Goal: Task Accomplishment & Management: Complete application form

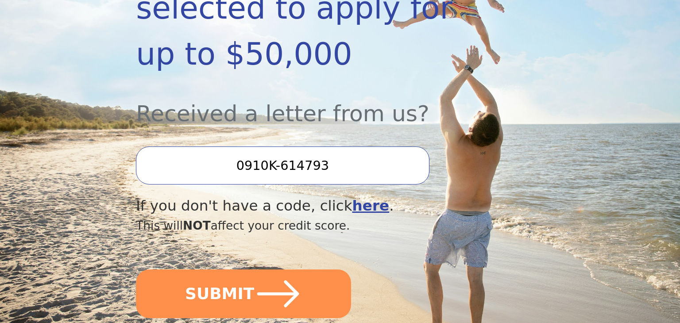
scroll to position [253, 0]
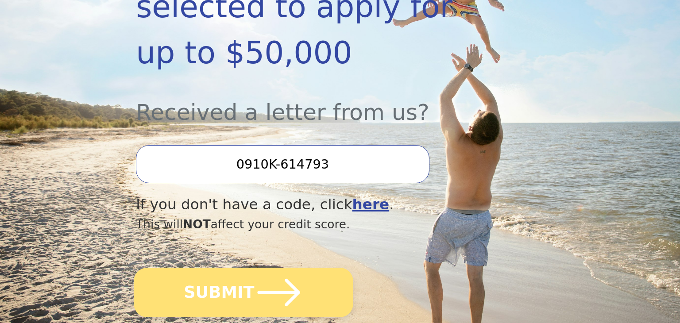
click at [289, 280] on icon "submit" at bounding box center [278, 292] width 49 height 49
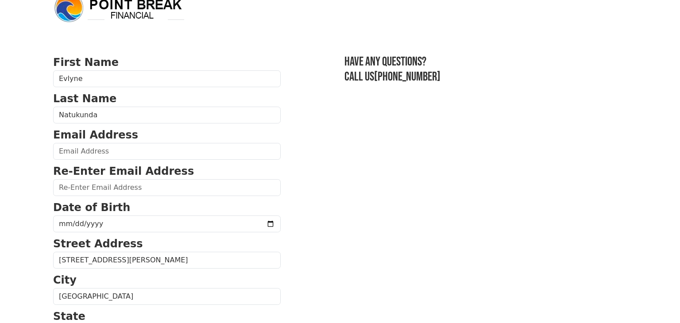
scroll to position [18, 0]
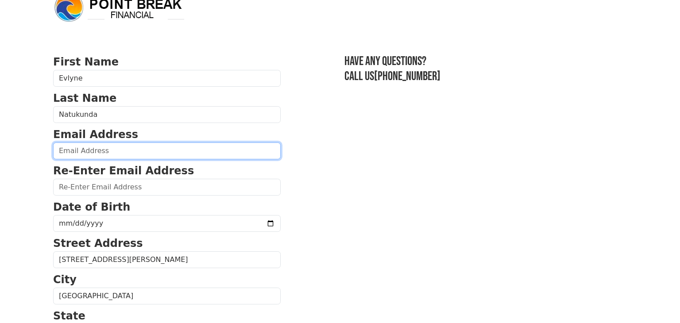
click at [166, 145] on input "email" at bounding box center [166, 150] width 227 height 17
type input "evessali92@gmail.com"
type input "(781) 354-7126"
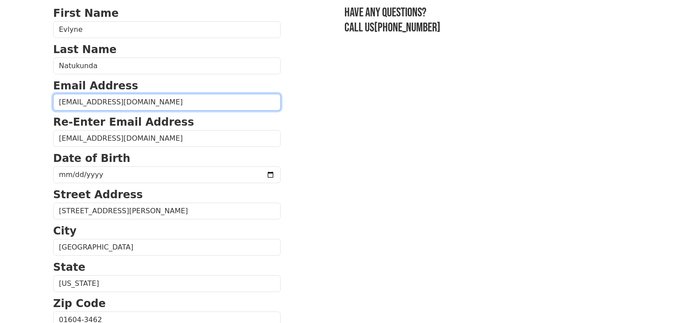
scroll to position [71, 0]
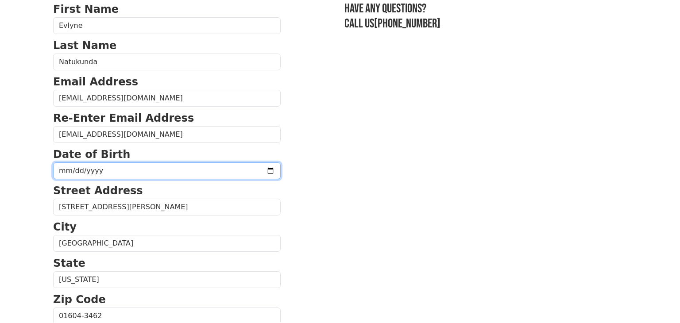
click at [138, 170] on input "date" at bounding box center [166, 170] width 227 height 17
type input "1992-10-10"
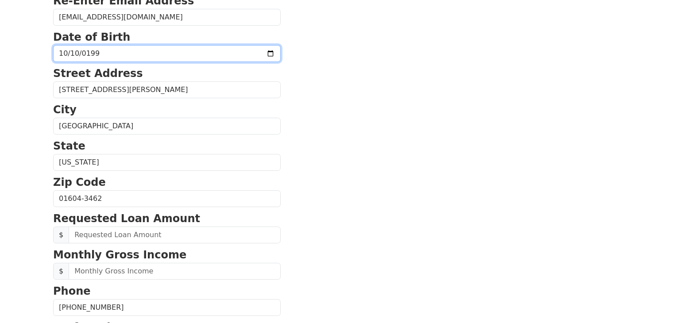
scroll to position [189, 0]
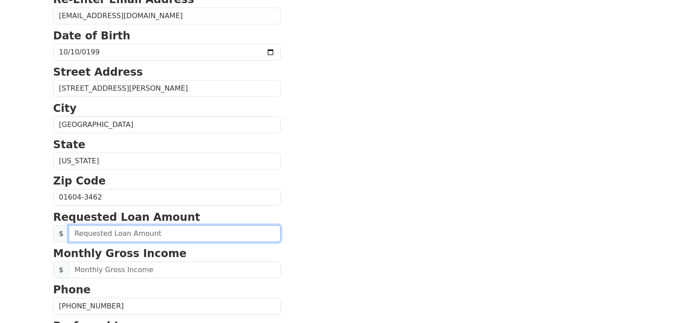
click at [77, 236] on input "text" at bounding box center [175, 233] width 212 height 17
type input "20,000.00"
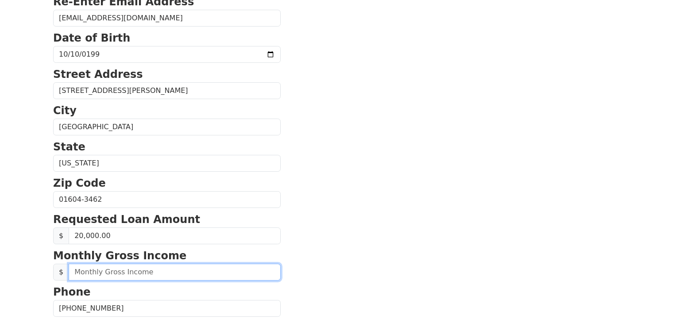
click at [112, 272] on input "text" at bounding box center [175, 272] width 212 height 17
type input "1.00"
type input "9,200.00"
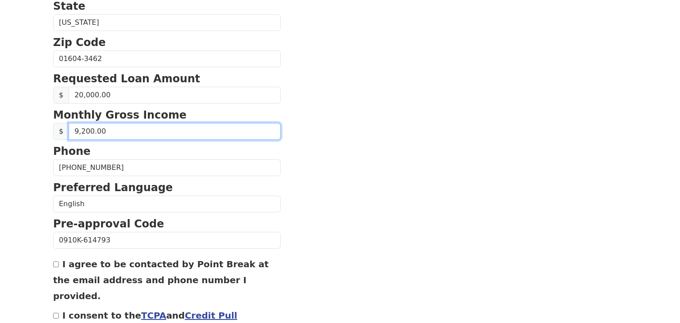
scroll to position [329, 0]
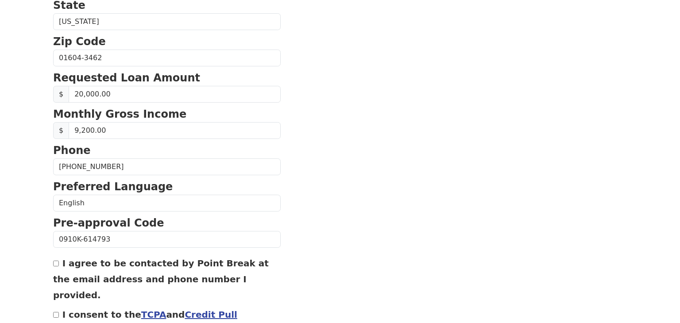
click at [55, 261] on input "I agree to be contacted by Point Break at the email address and phone number I …" at bounding box center [56, 264] width 6 height 6
checkbox input "true"
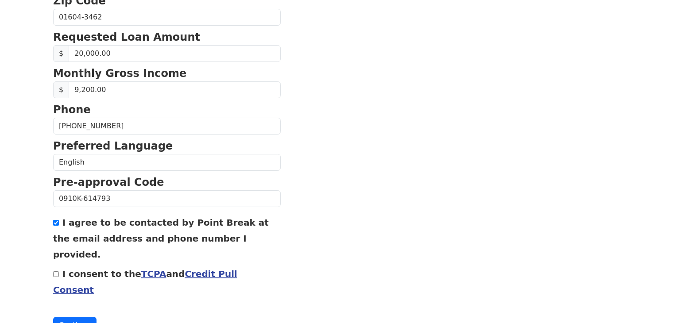
scroll to position [370, 0]
click at [54, 271] on input "I consent to the TCPA and Credit Pull Consent" at bounding box center [56, 274] width 6 height 6
checkbox input "true"
click at [64, 316] on button "Continue" at bounding box center [74, 324] width 43 height 17
